Goal: Task Accomplishment & Management: Manage account settings

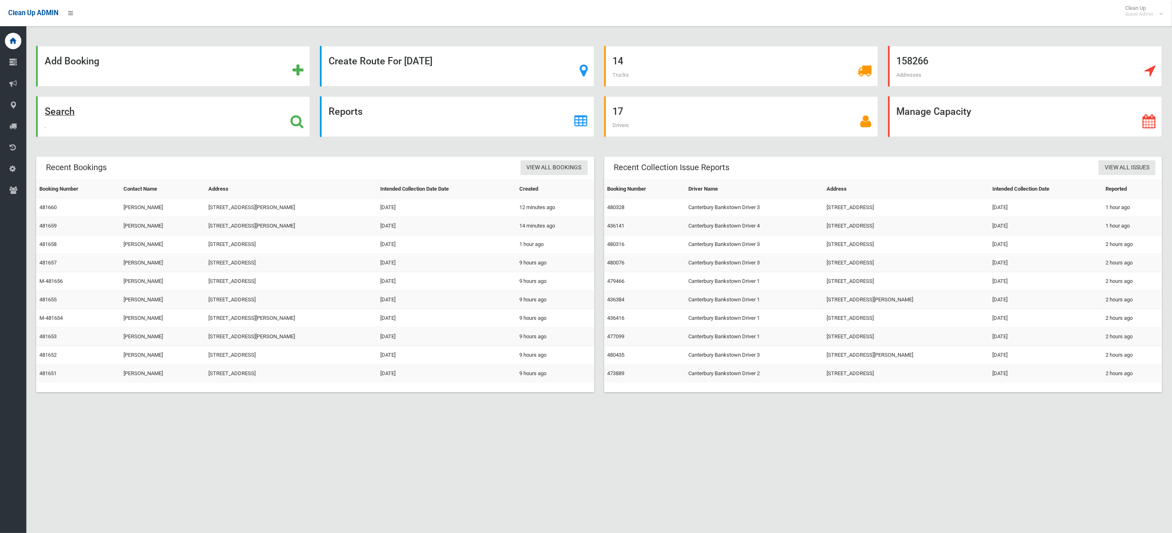
click at [155, 119] on div "Search" at bounding box center [173, 116] width 274 height 41
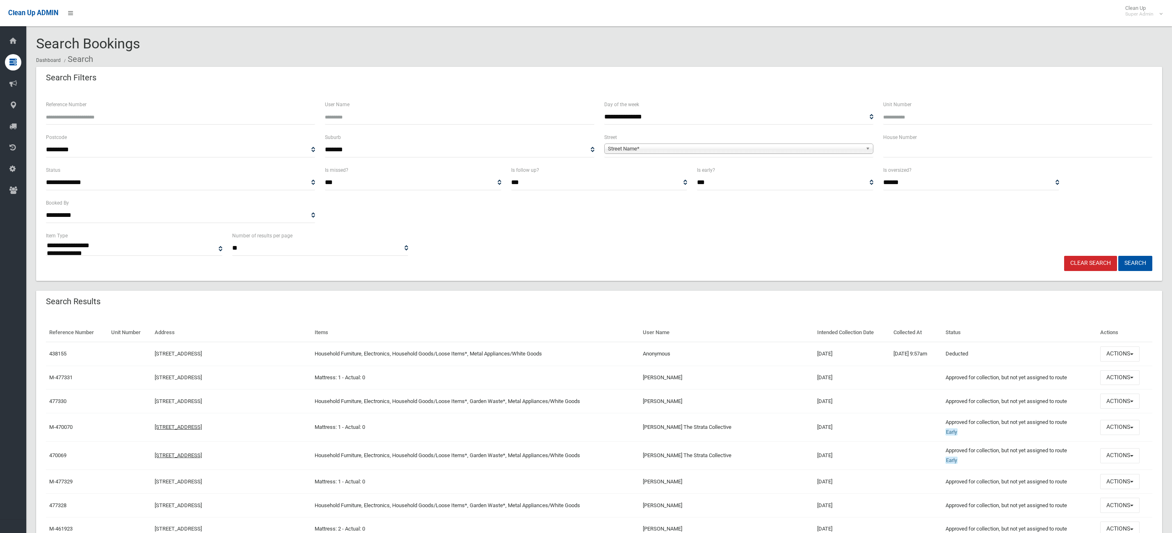
select select
click at [236, 107] on div "Reference Number" at bounding box center [180, 112] width 269 height 25
click at [212, 119] on input "Reference Number" at bounding box center [180, 117] width 269 height 15
type input "******"
click at [1118, 256] on button "Search" at bounding box center [1135, 263] width 34 height 15
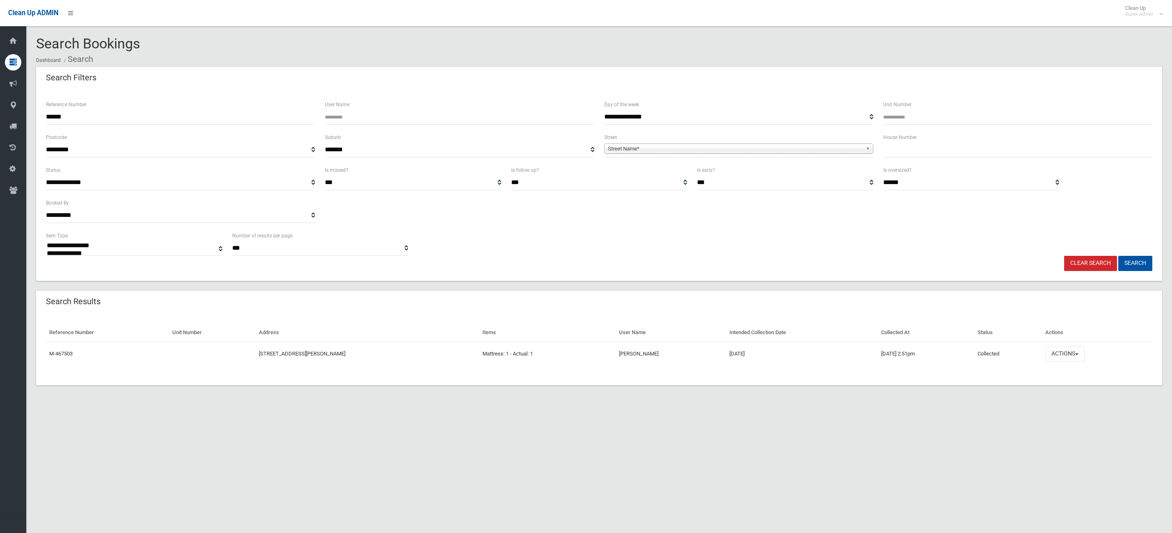
select select
click at [1061, 351] on button "Actions" at bounding box center [1064, 354] width 39 height 15
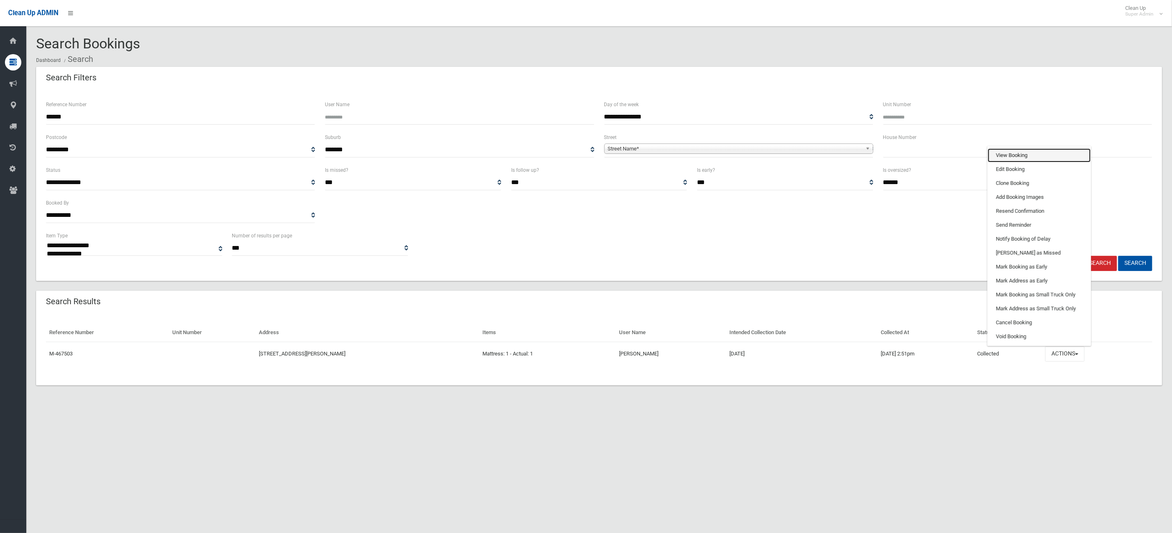
click at [1012, 154] on link "View Booking" at bounding box center [1039, 156] width 103 height 14
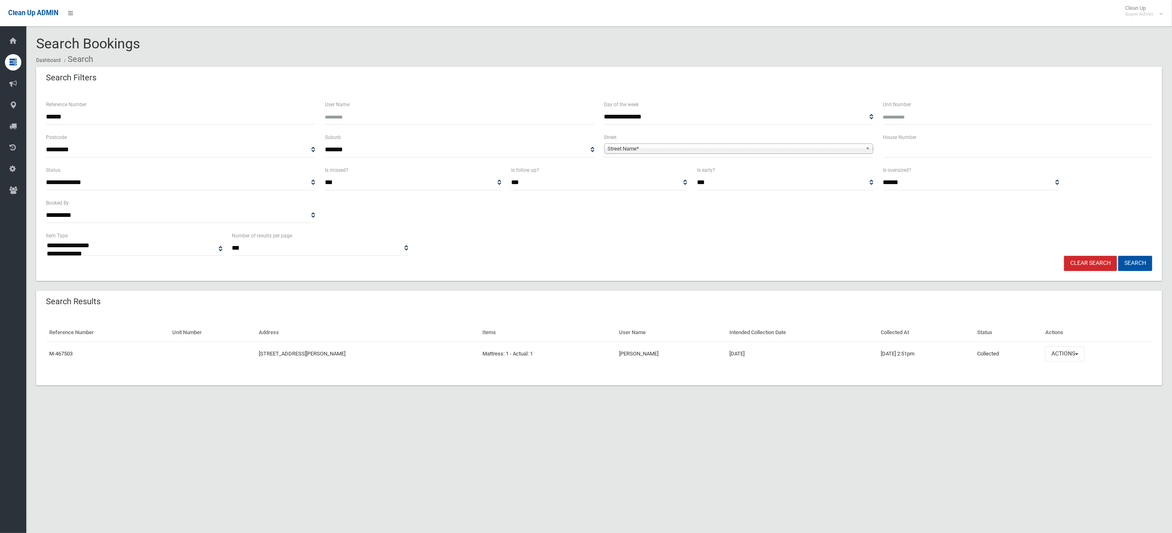
scroll to position [10, 0]
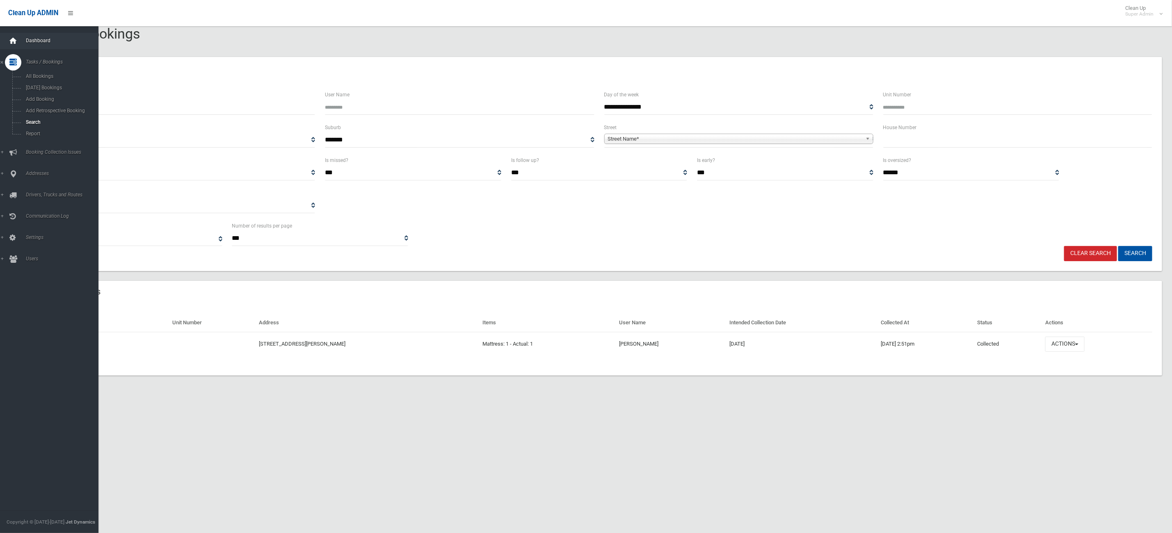
click at [14, 33] on icon at bounding box center [13, 41] width 9 height 16
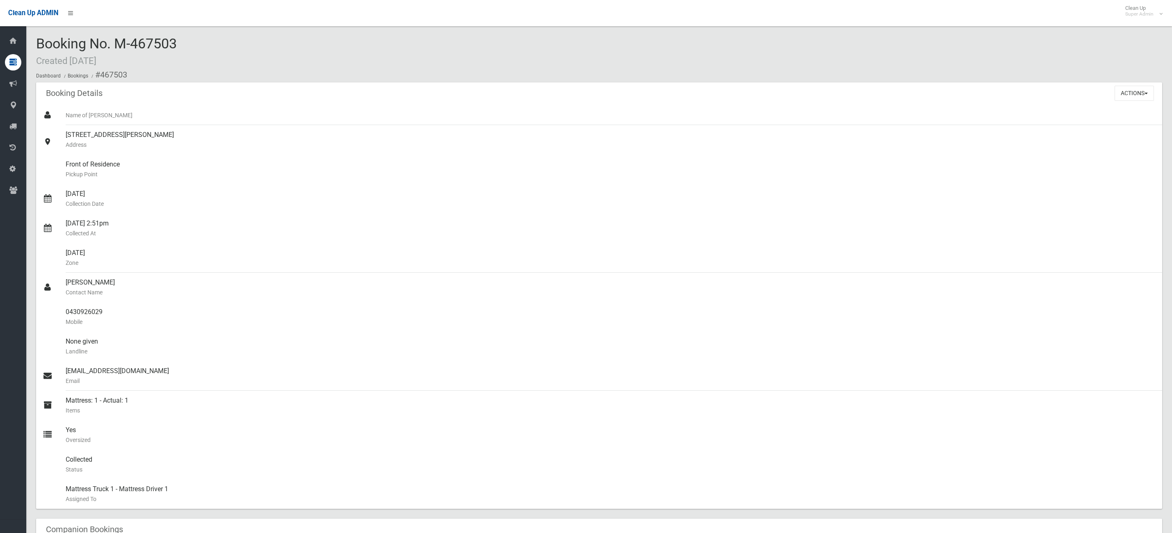
scroll to position [308, 0]
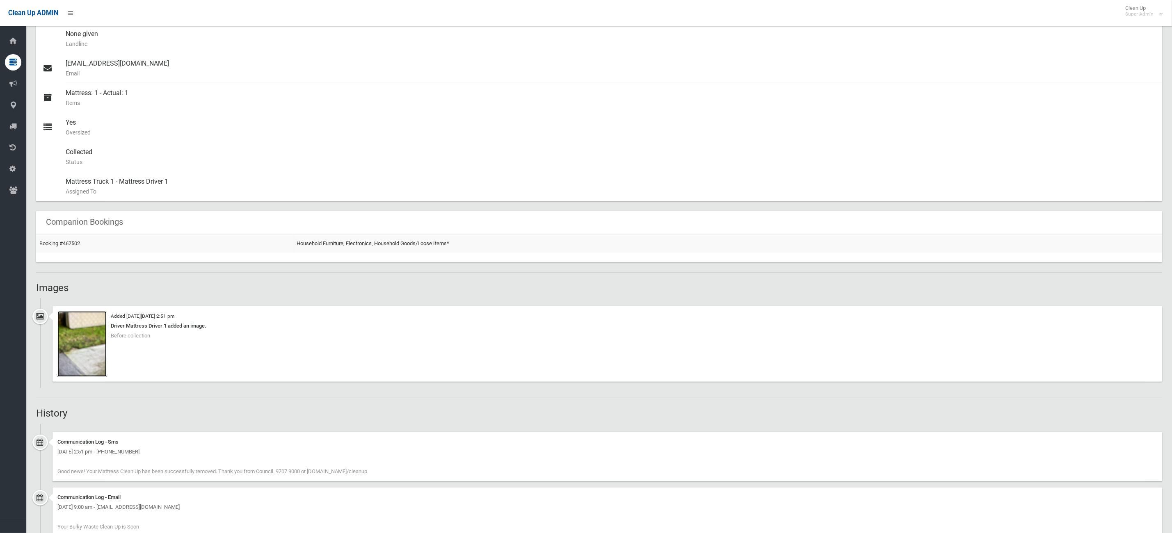
click at [82, 354] on img at bounding box center [81, 344] width 49 height 66
drag, startPoint x: 106, startPoint y: 93, endPoint x: 135, endPoint y: 91, distance: 28.3
click at [135, 91] on div "Mattress: 1 - Actual: 1 Items" at bounding box center [611, 98] width 1090 height 30
click at [89, 346] on img at bounding box center [81, 344] width 49 height 66
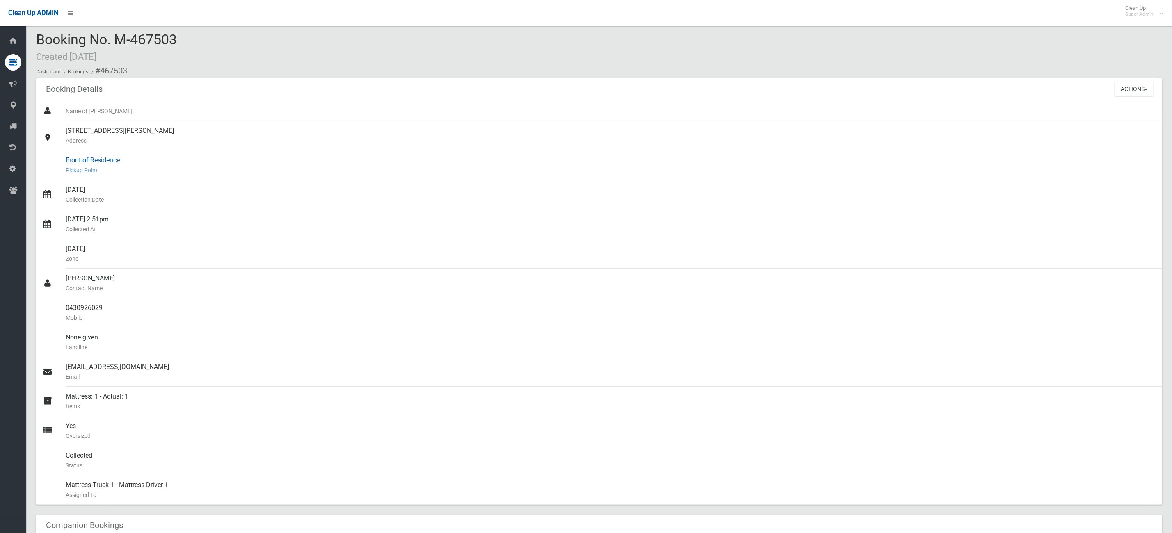
scroll to position [0, 0]
click at [1123, 98] on button "Actions" at bounding box center [1134, 93] width 39 height 15
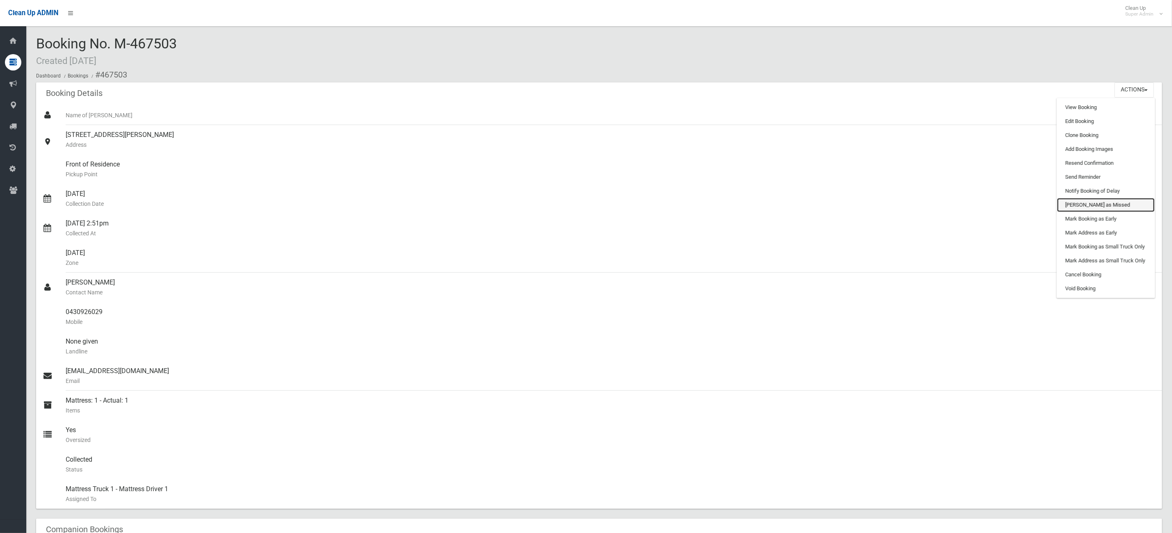
click at [1098, 202] on link "[PERSON_NAME] as Missed" at bounding box center [1106, 205] width 98 height 14
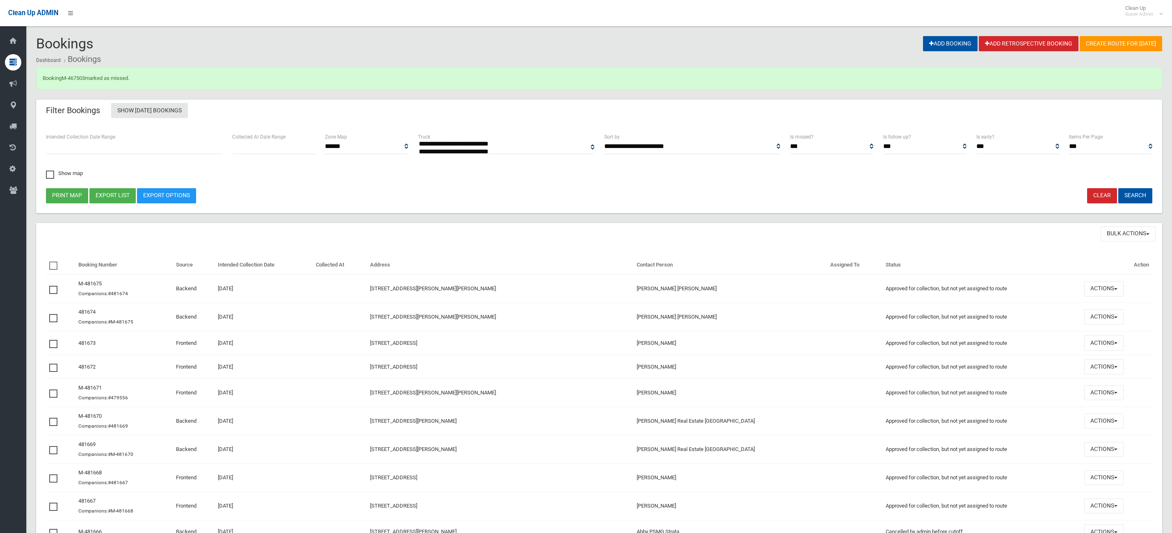
select select
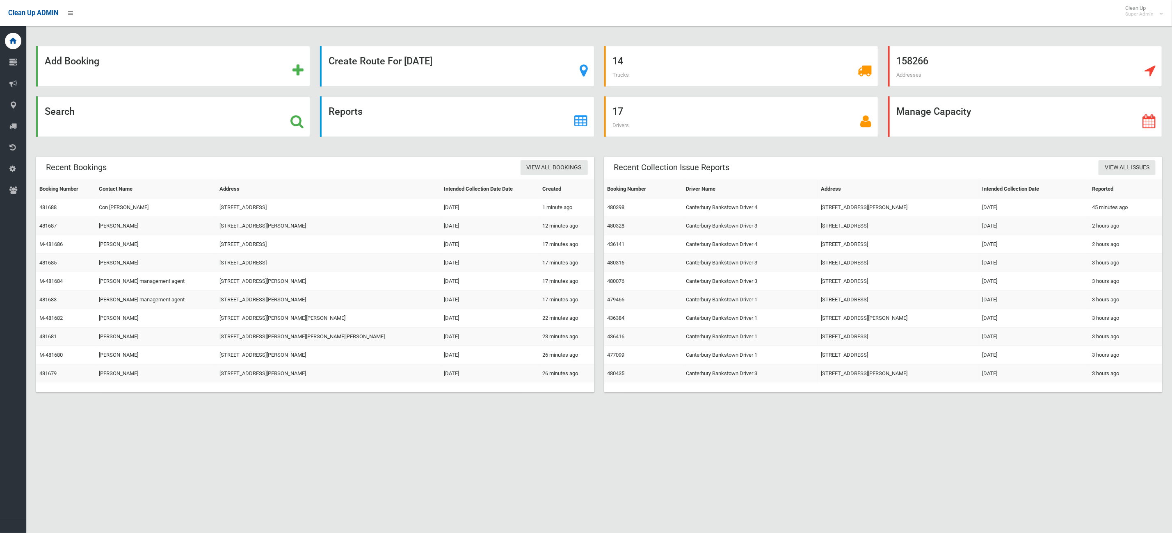
click at [303, 438] on div "Add Booking Create Route For [DATE] 14 Trucks 158266 Addresses Search Reports 1…" at bounding box center [586, 276] width 1172 height 533
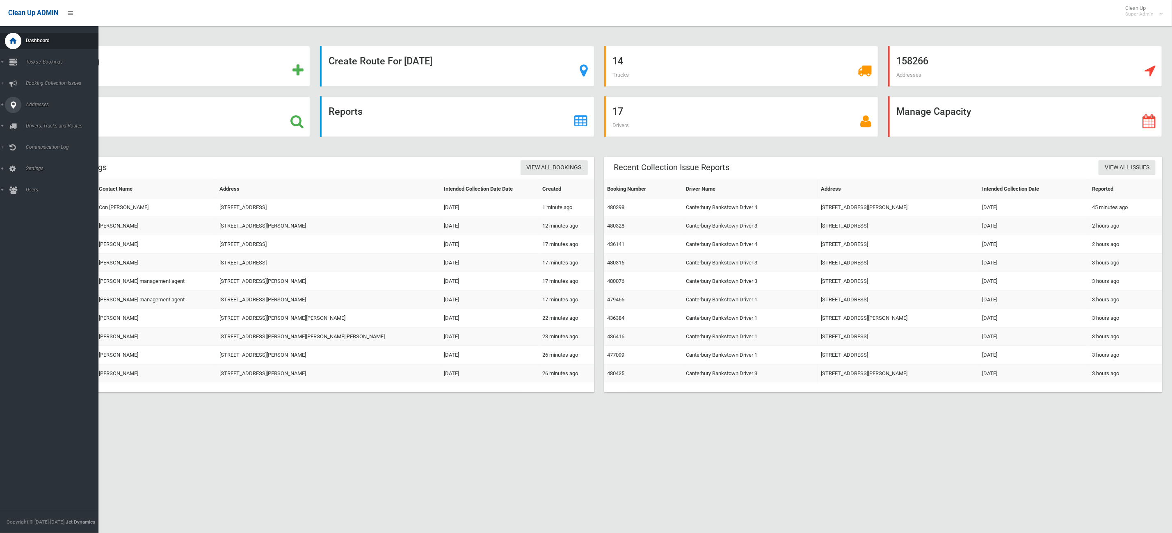
click at [5, 98] on link "Addresses" at bounding box center [54, 105] width 108 height 16
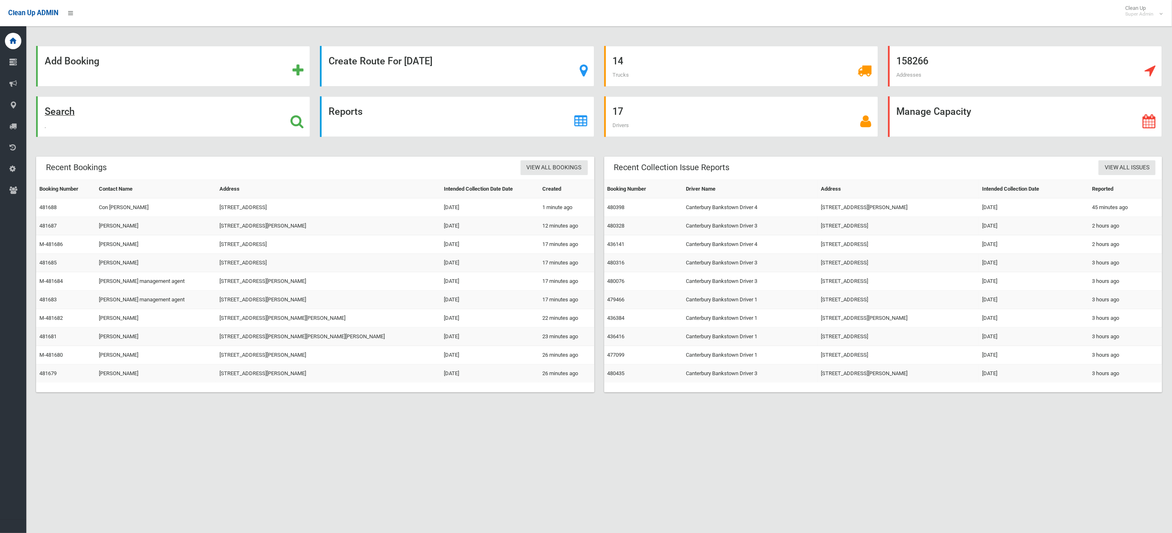
click at [203, 118] on div "Search" at bounding box center [173, 116] width 274 height 41
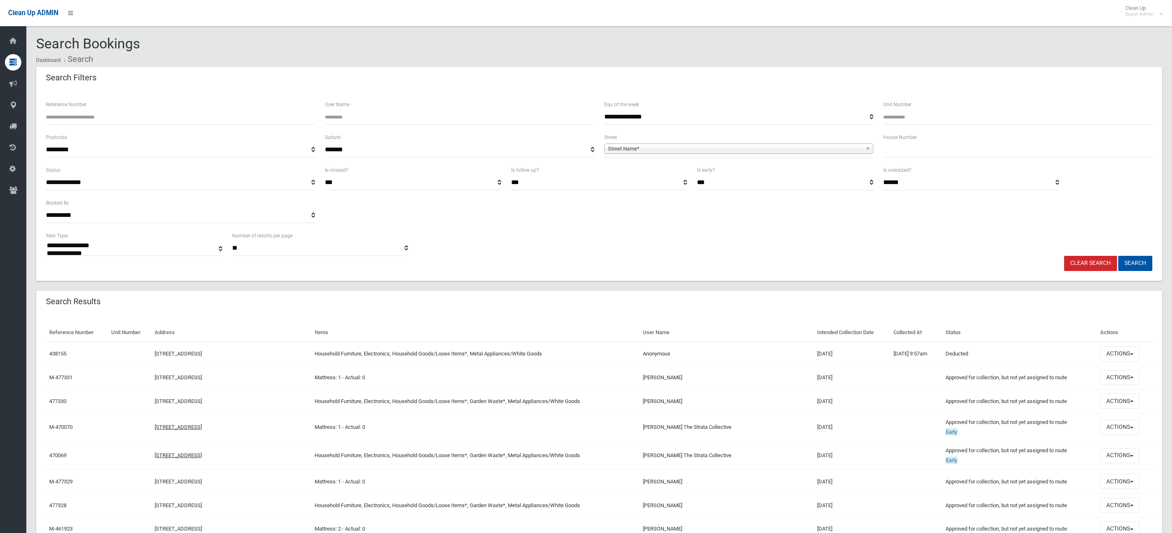
select select
click at [946, 155] on input "text" at bounding box center [1017, 149] width 269 height 15
type input "**"
click at [698, 144] on span "Street Name*" at bounding box center [735, 149] width 254 height 10
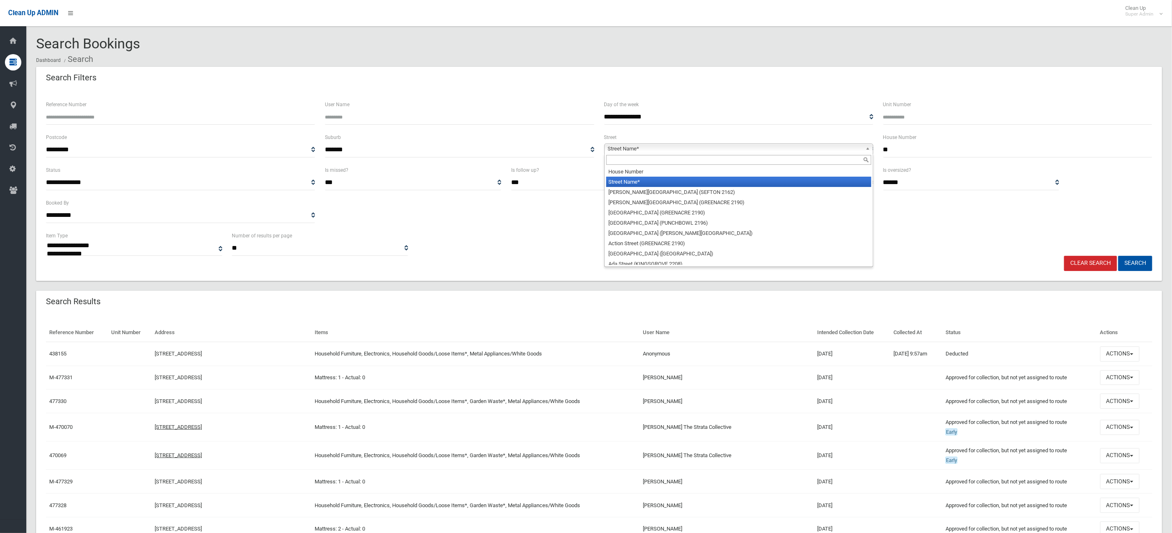
click at [658, 164] on input "text" at bounding box center [738, 160] width 265 height 10
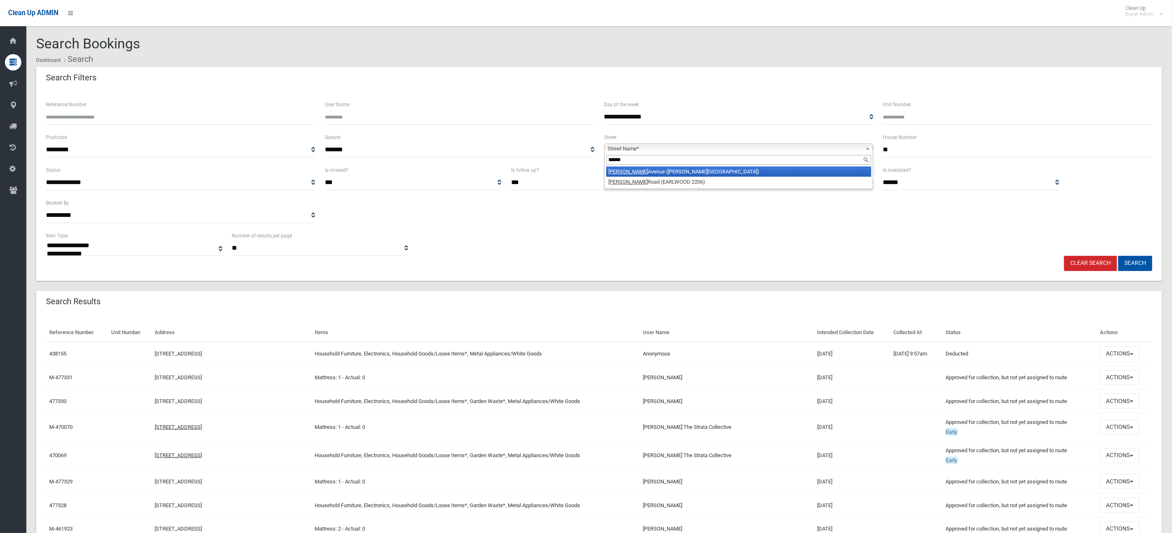
type input "******"
click at [660, 169] on li "Nelson Avenue (BELMORE 2192)" at bounding box center [738, 172] width 265 height 10
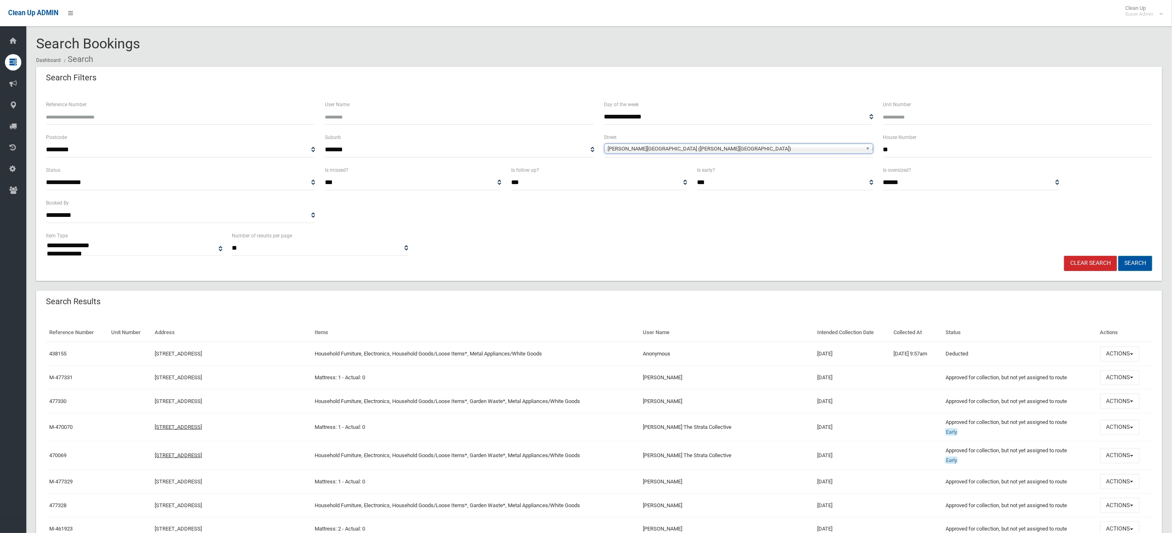
click at [1135, 265] on button "Search" at bounding box center [1135, 263] width 34 height 15
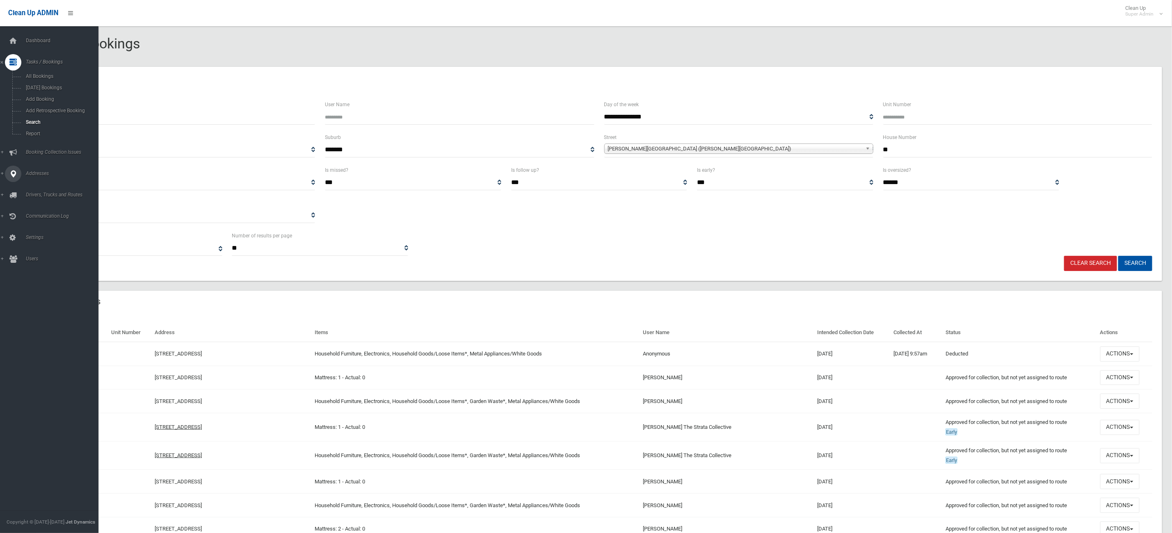
click at [10, 169] on icon at bounding box center [12, 174] width 7 height 16
click at [59, 116] on span "All Addresses" at bounding box center [62, 119] width 78 height 6
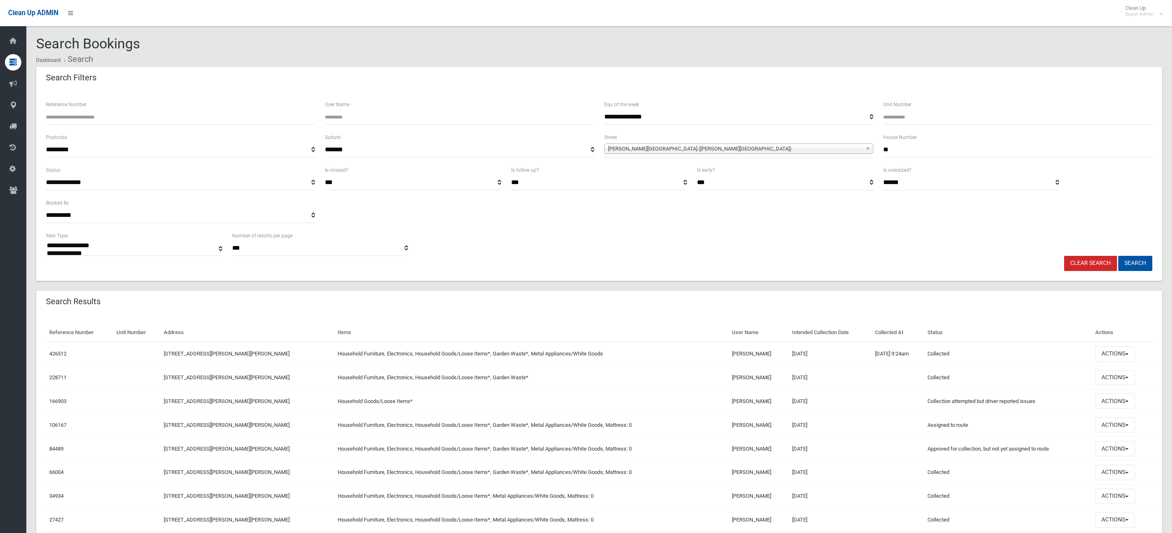
select select
drag, startPoint x: 804, startPoint y: 351, endPoint x: 759, endPoint y: 354, distance: 45.2
click at [789, 354] on td "[DATE]" at bounding box center [830, 354] width 83 height 24
click at [821, 362] on td "08/01/2025" at bounding box center [830, 354] width 83 height 24
drag, startPoint x: 812, startPoint y: 356, endPoint x: 892, endPoint y: 365, distance: 81.3
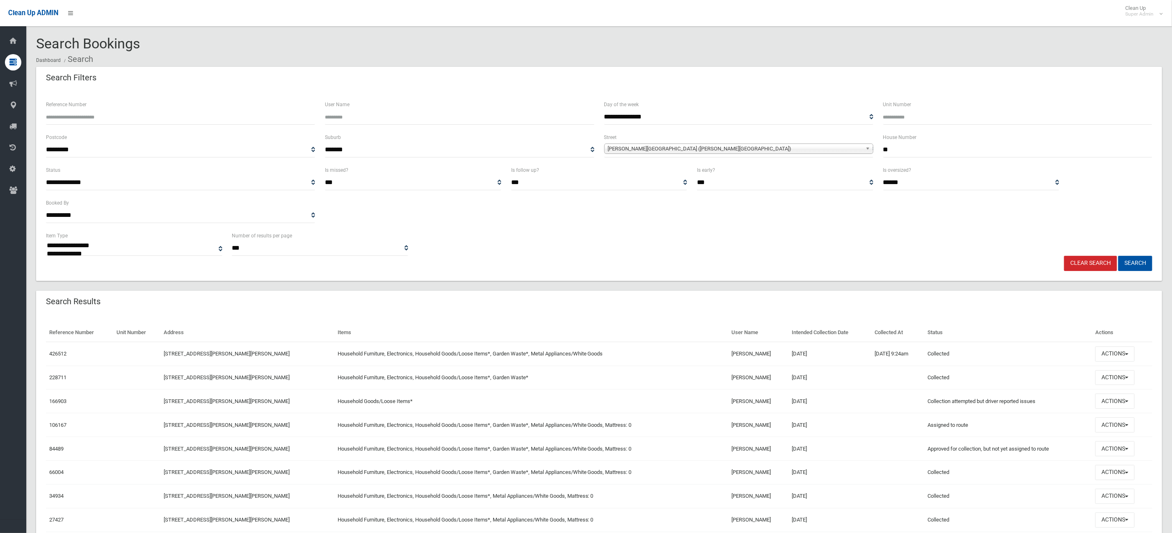
click at [711, 344] on tr "426512 57 Nelson Avenue, BELMORE NSW 2192 Household Furniture, Electronics, Hou…" at bounding box center [599, 354] width 1107 height 24
click at [892, 365] on td "08/01/2025 9:24am" at bounding box center [898, 354] width 53 height 24
click at [1120, 353] on button "Actions" at bounding box center [1114, 354] width 39 height 15
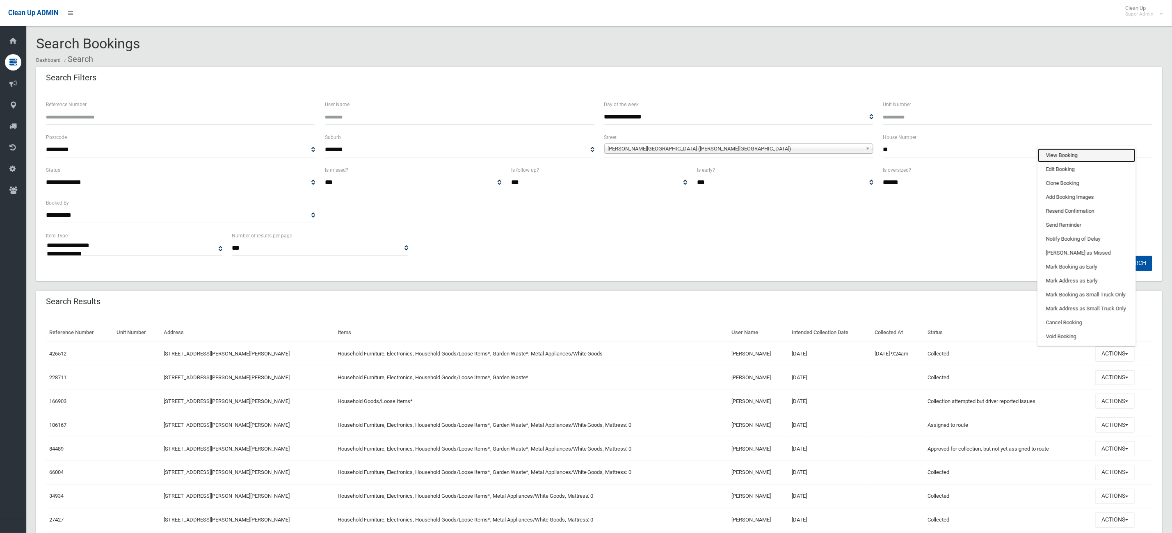
click at [1071, 154] on link "View Booking" at bounding box center [1087, 156] width 98 height 14
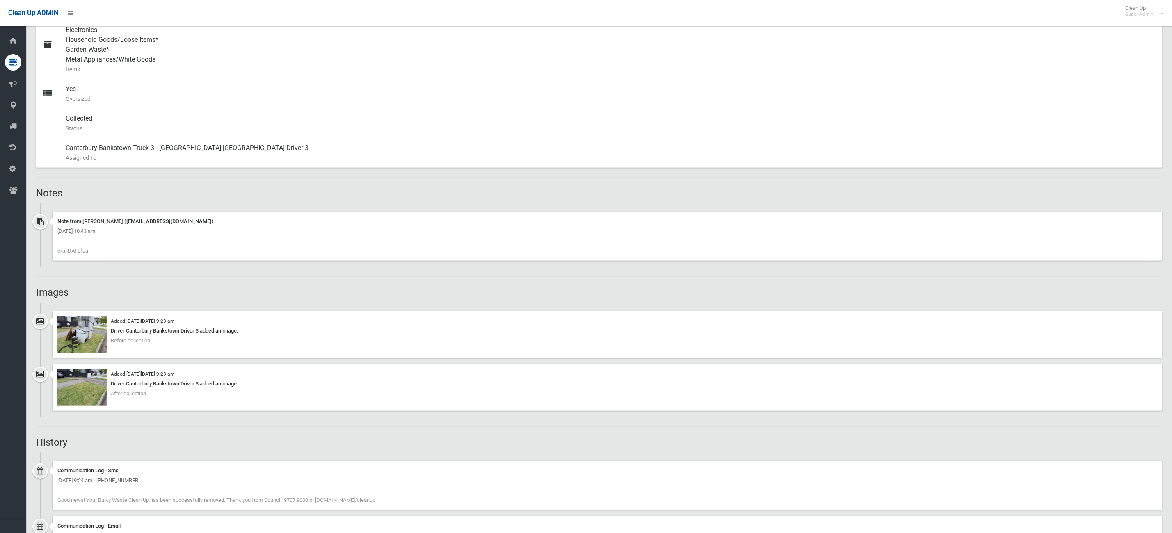
scroll to position [369, 0]
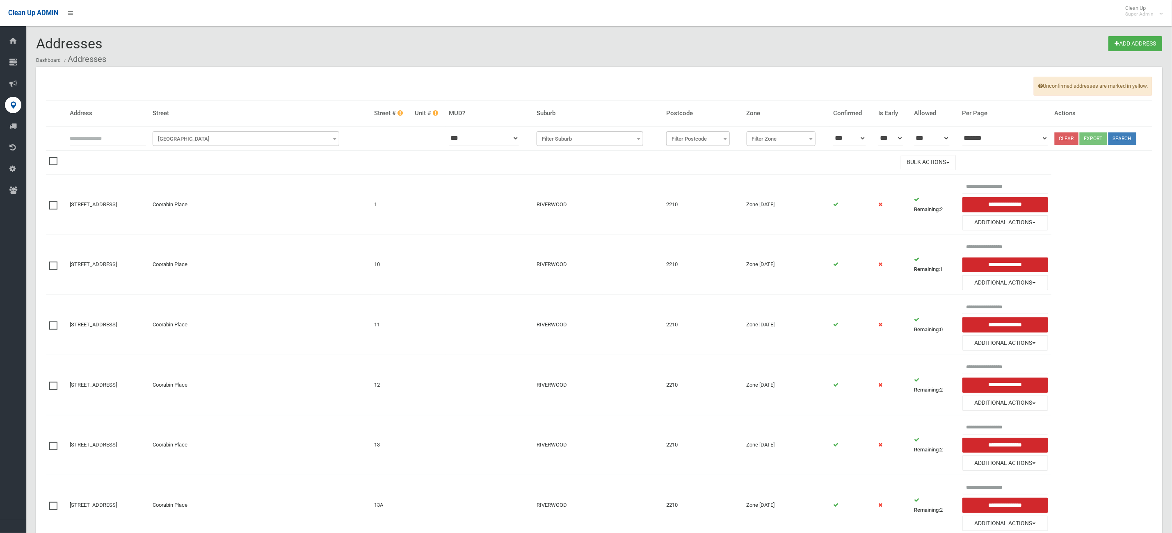
click at [133, 138] on input "text" at bounding box center [108, 138] width 76 height 15
type input "**"
click at [233, 137] on span "Filter Street" at bounding box center [246, 138] width 183 height 11
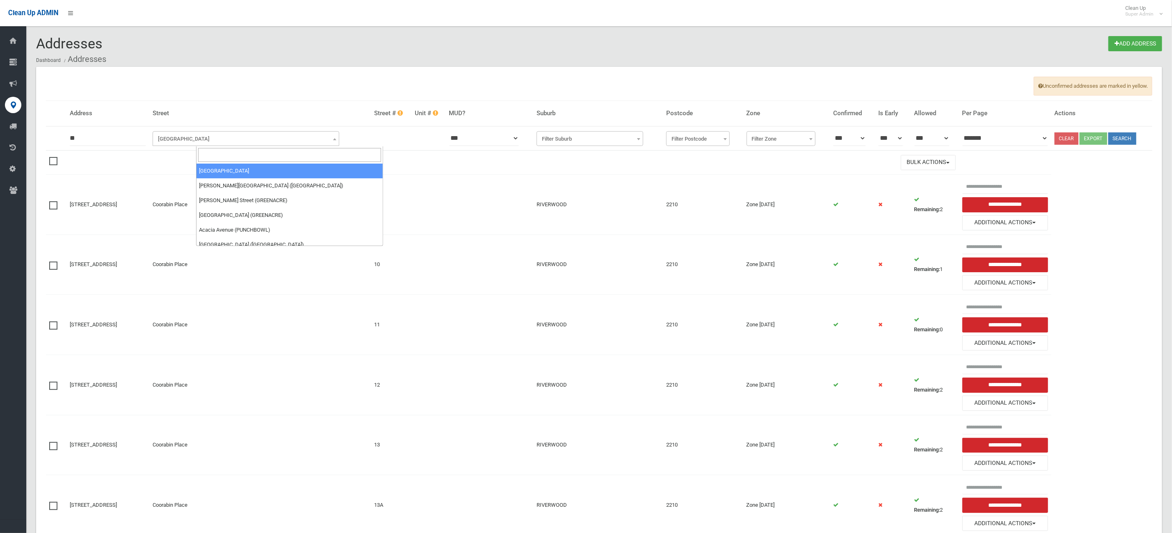
click at [229, 154] on input "search" at bounding box center [289, 155] width 183 height 14
type input "******"
select select "***"
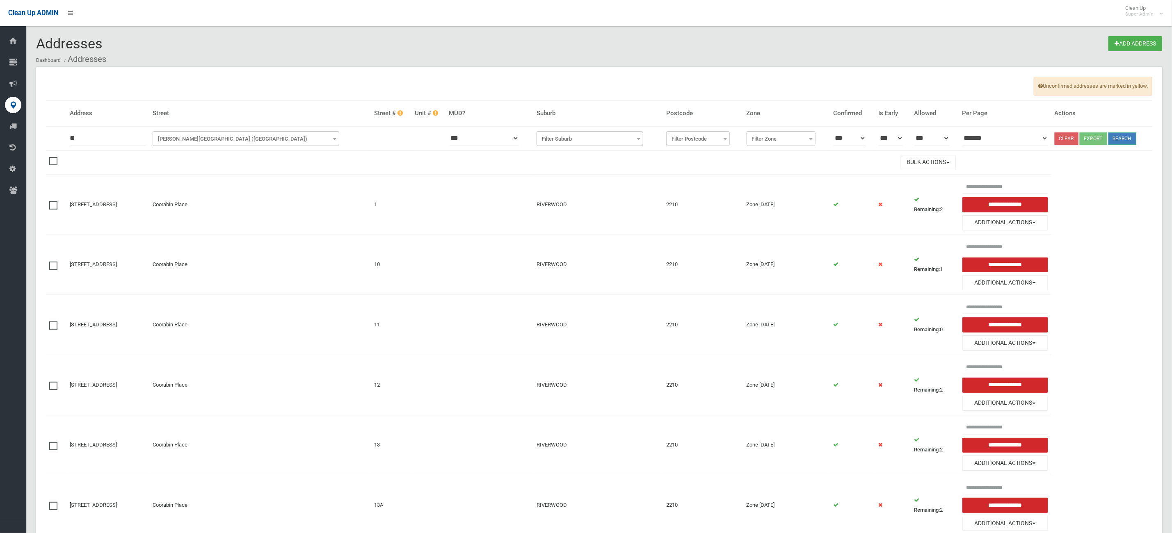
click at [1120, 141] on button "Search" at bounding box center [1123, 139] width 28 height 12
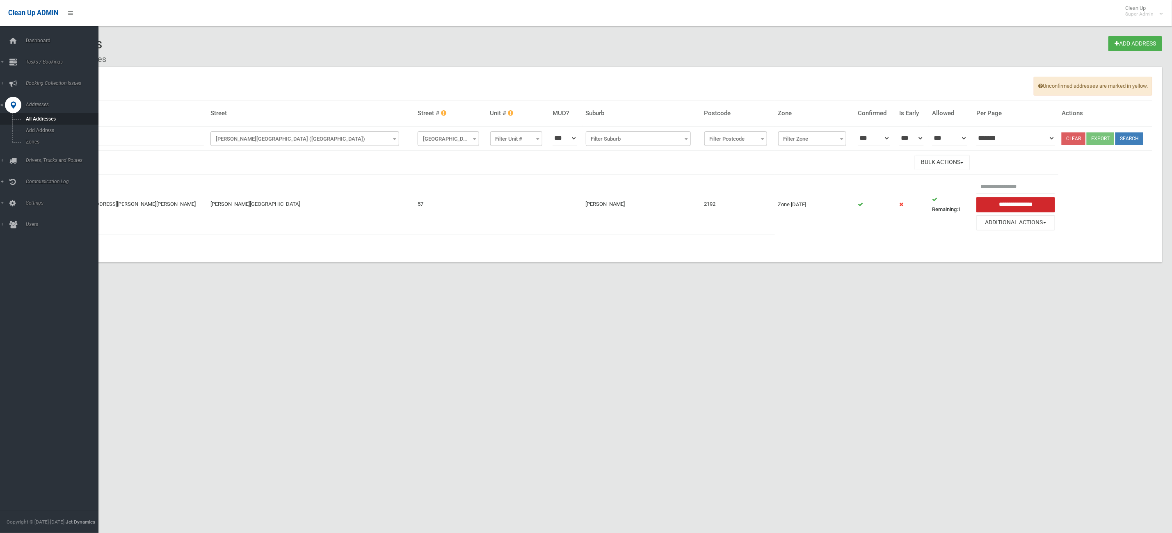
click at [4, 32] on div "Dashboard Tasks / Bookings All Bookings Today's Bookings Add Booking Add Retros…" at bounding box center [54, 279] width 108 height 507
click at [7, 39] on div at bounding box center [13, 41] width 16 height 16
